Goal: Navigation & Orientation: Find specific page/section

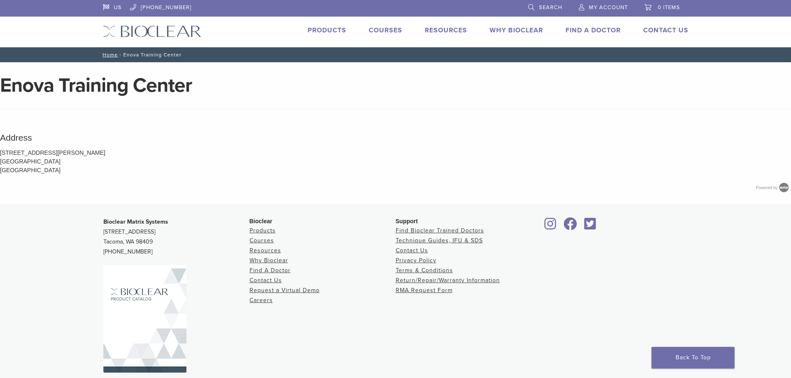
scroll to position [24, 0]
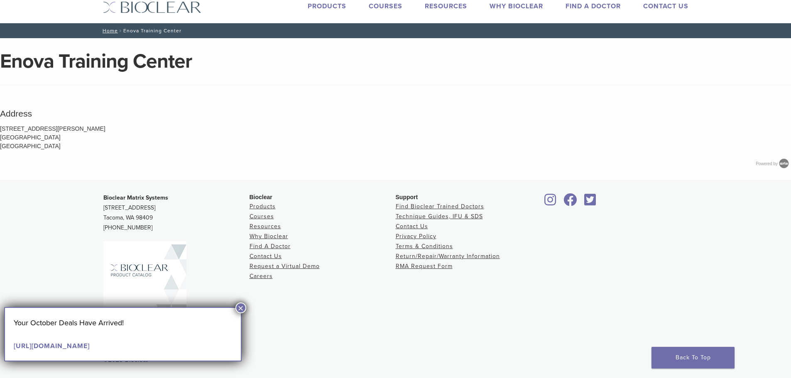
click at [242, 308] on button "×" at bounding box center [240, 308] width 11 height 11
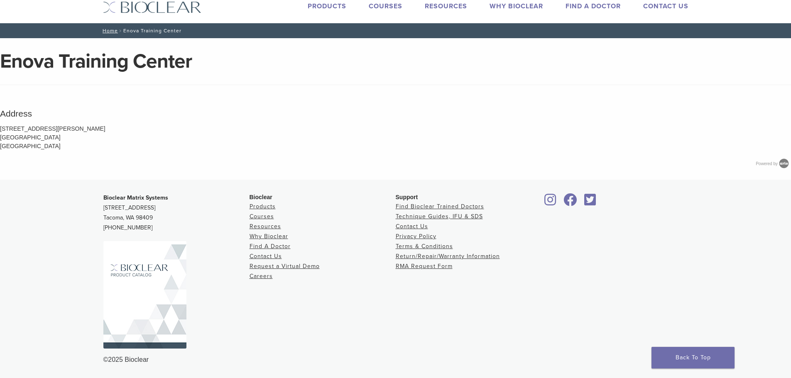
scroll to position [0, 0]
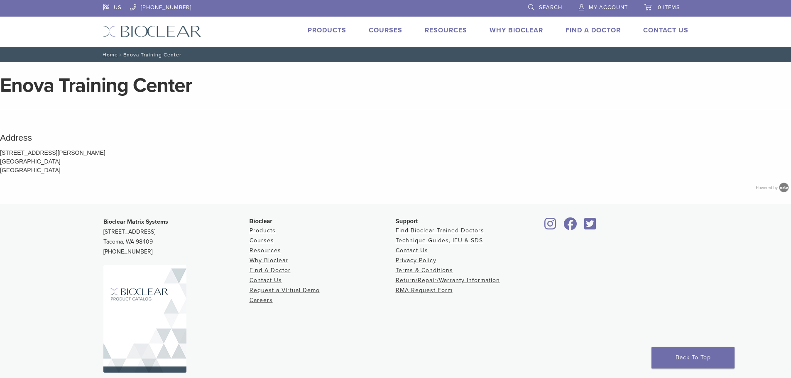
click at [380, 30] on link "Courses" at bounding box center [386, 30] width 34 height 8
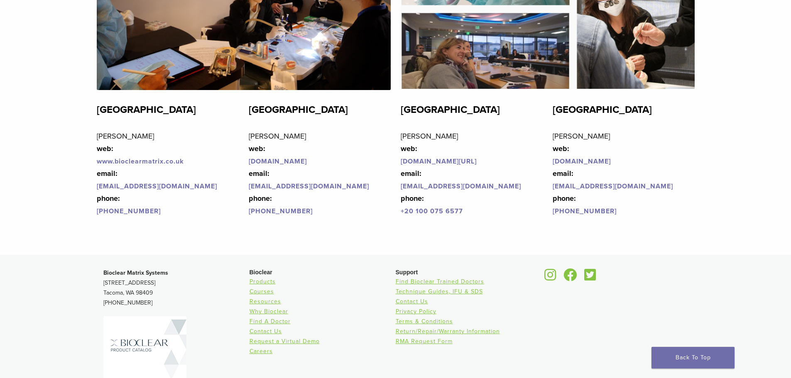
scroll to position [1951, 0]
click at [265, 284] on link "Products" at bounding box center [262, 281] width 26 height 7
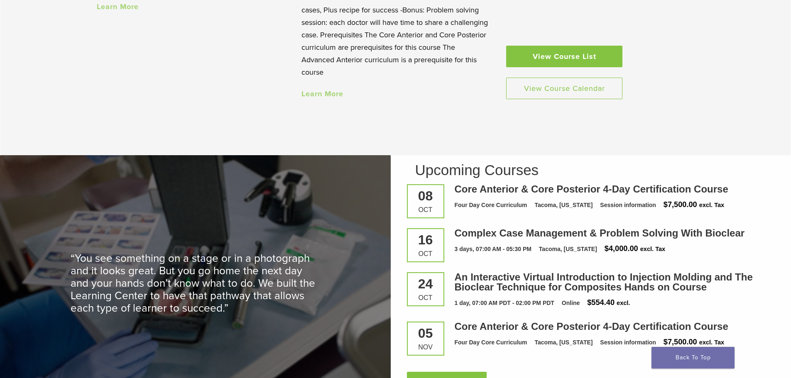
scroll to position [872, 0]
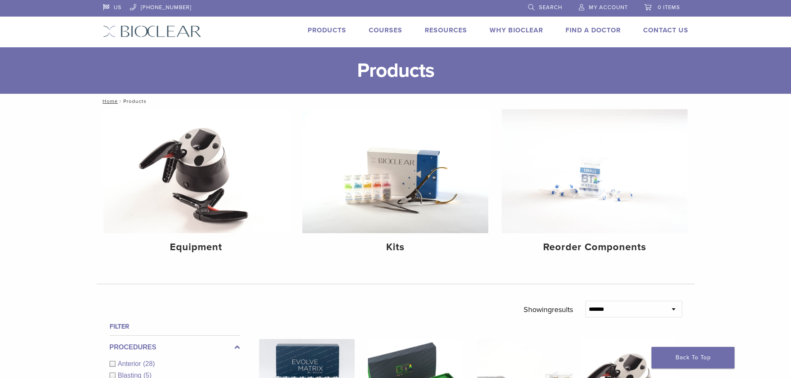
click at [324, 32] on link "Products" at bounding box center [327, 30] width 39 height 8
